Goal: Transaction & Acquisition: Subscribe to service/newsletter

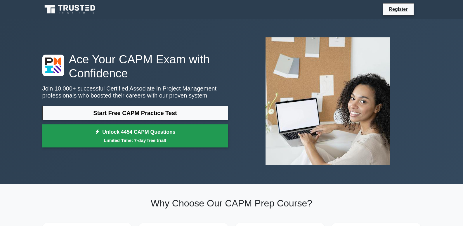
click at [186, 133] on link "Unlock 4454 CAPM Questions Limited Time: 7-day free trial!" at bounding box center [135, 135] width 186 height 23
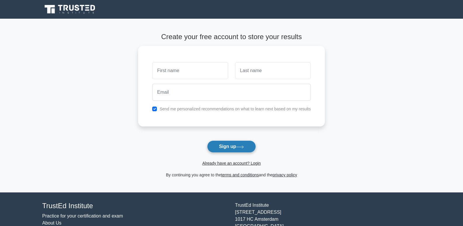
click at [230, 143] on button "Sign up" at bounding box center [231, 146] width 49 height 12
click at [240, 143] on button "Sign up" at bounding box center [231, 146] width 49 height 12
click at [249, 144] on button "Sign up" at bounding box center [231, 146] width 49 height 12
